Goal: Information Seeking & Learning: Learn about a topic

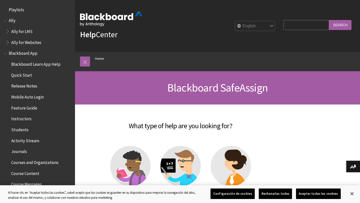
scroll to position [489, 0]
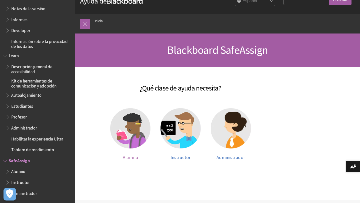
scroll to position [44, 0]
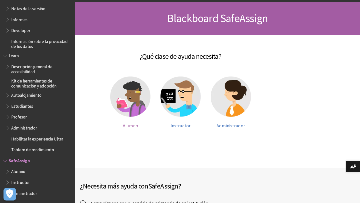
click at [130, 103] on img at bounding box center [130, 97] width 40 height 40
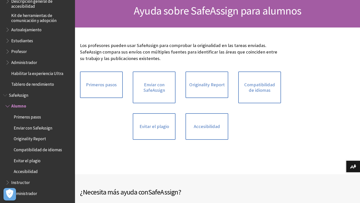
scroll to position [52, 0]
click at [160, 129] on link "Evitar el plagio" at bounding box center [154, 126] width 43 height 27
